Goal: Task Accomplishment & Management: Use online tool/utility

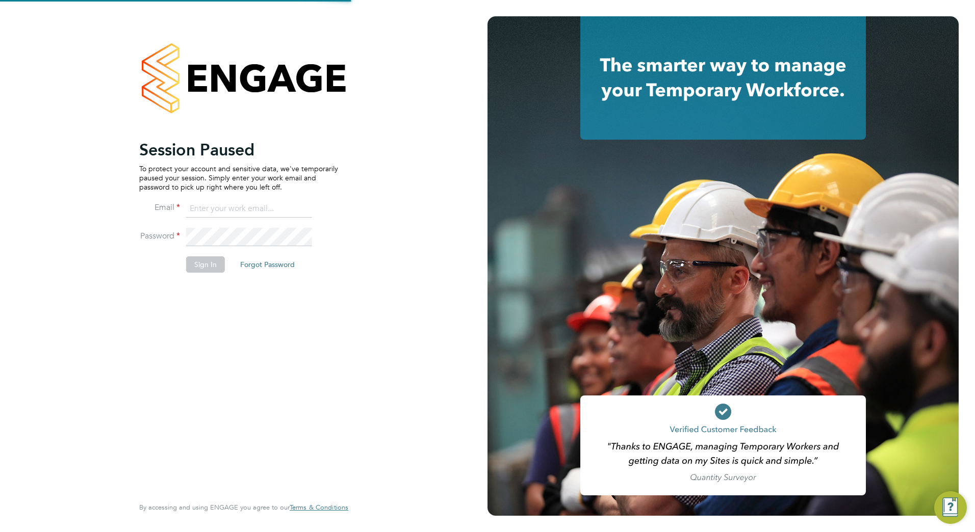
type input "matty.smith@countrysidepartnerships.com"
click at [215, 264] on button "Sign In" at bounding box center [205, 264] width 39 height 16
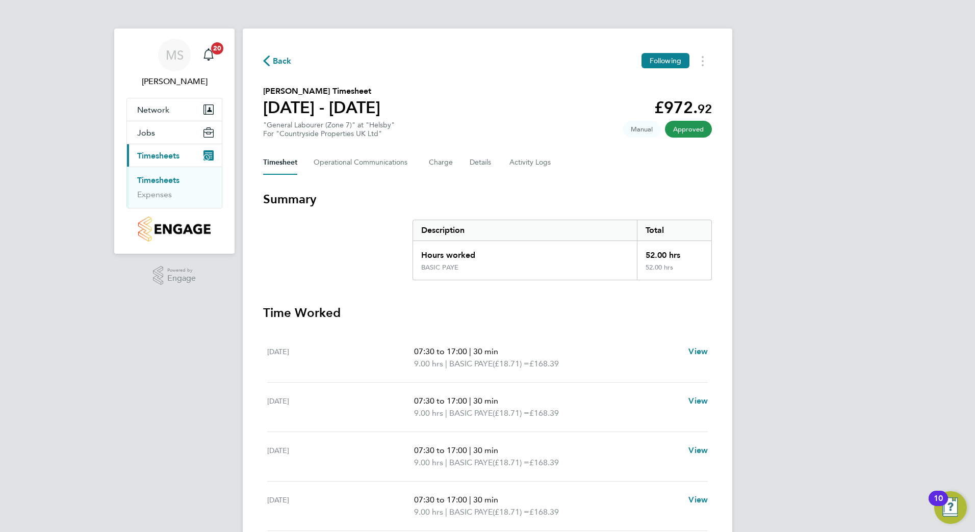
click at [173, 171] on ul "Timesheets Expenses" at bounding box center [174, 187] width 95 height 41
click at [174, 174] on ul "Timesheets Expenses" at bounding box center [174, 187] width 95 height 41
click at [172, 179] on link "Timesheets" at bounding box center [158, 180] width 42 height 10
